Goal: Find specific page/section: Find specific page/section

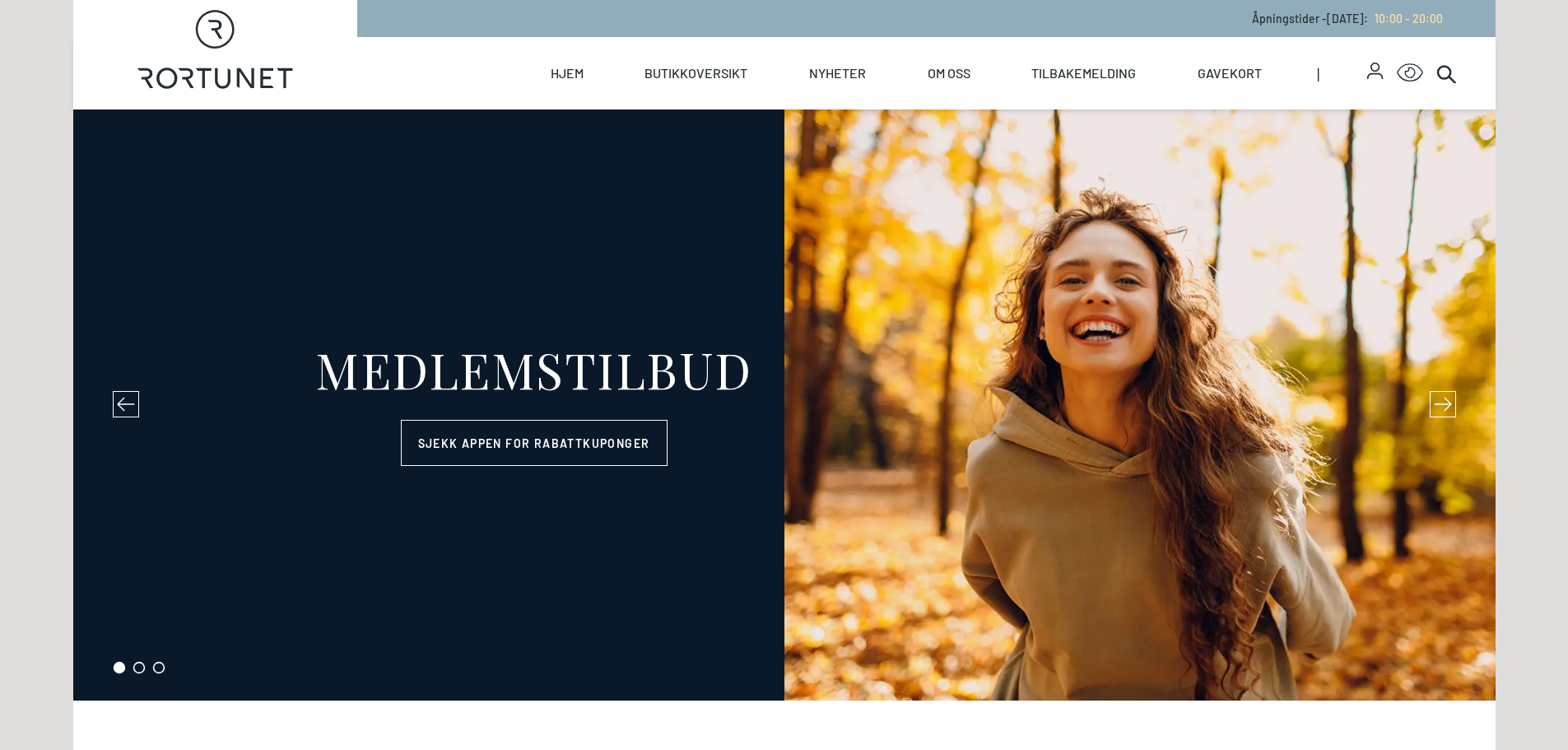
select select "NO"
click at [743, 62] on link "Butikkoversikt" at bounding box center [696, 73] width 103 height 72
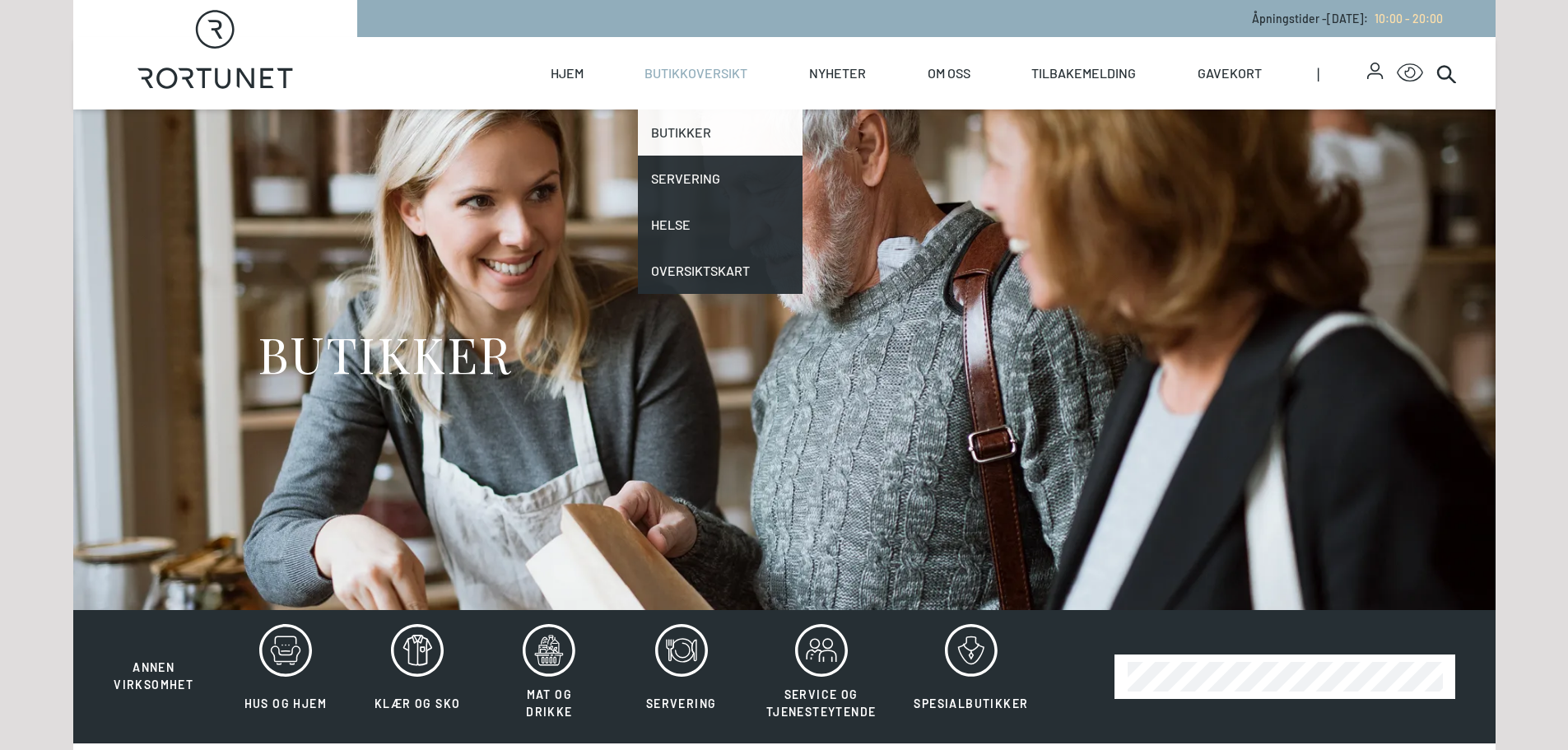
click at [685, 136] on link "Butikker" at bounding box center [720, 131] width 165 height 46
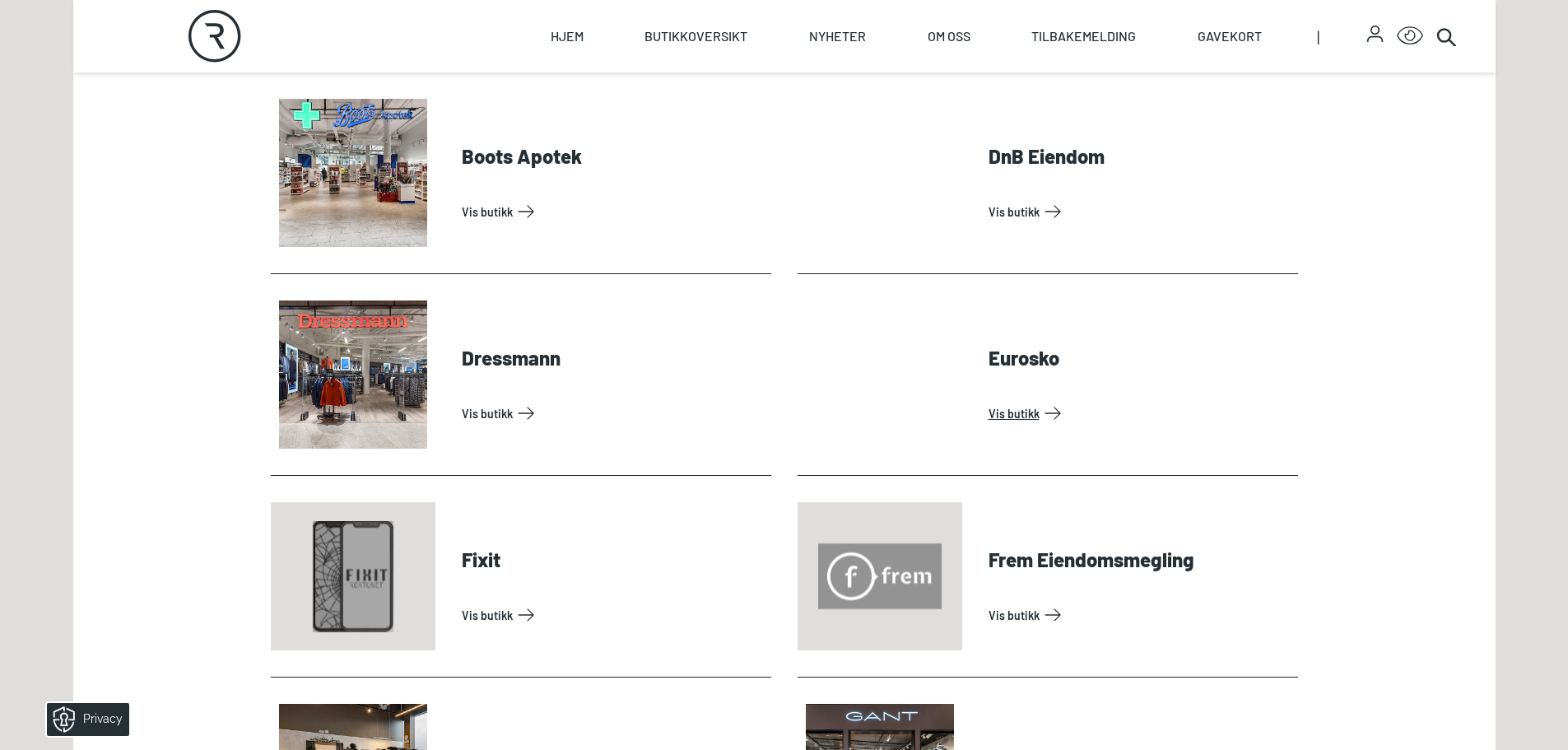
scroll to position [1070, 0]
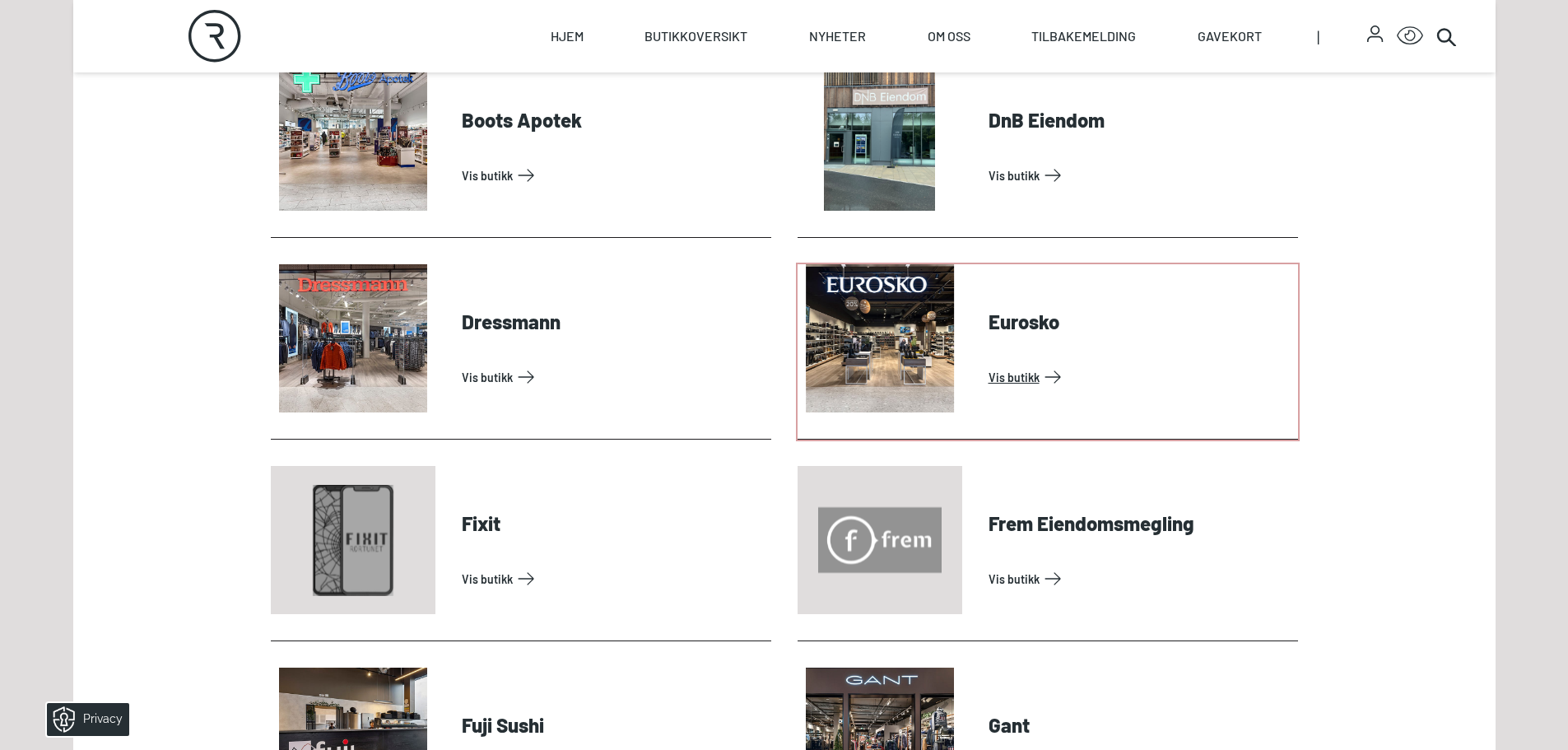
click at [1021, 364] on link "Vis butikk" at bounding box center [1139, 377] width 303 height 26
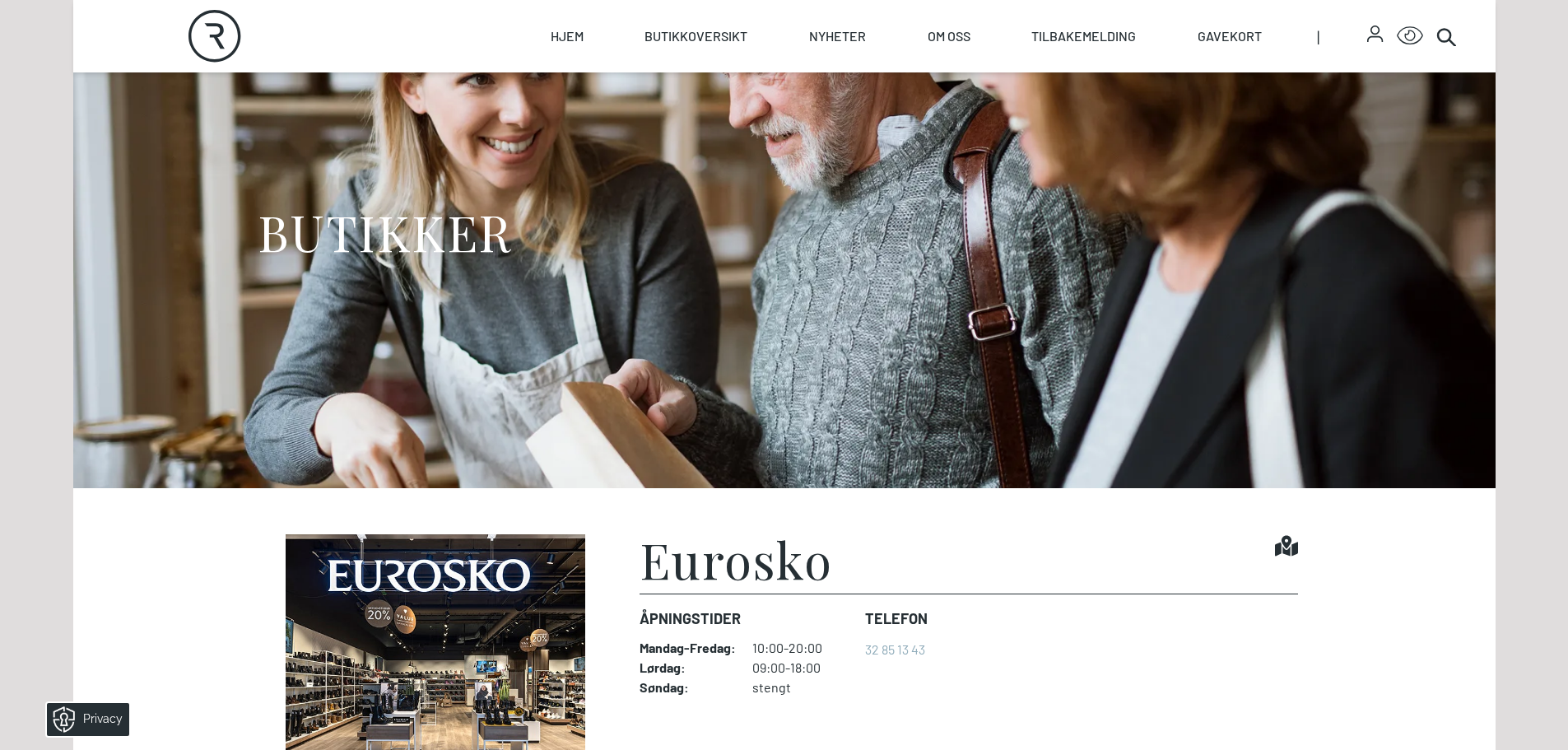
scroll to position [329, 0]
